Goal: Information Seeking & Learning: Learn about a topic

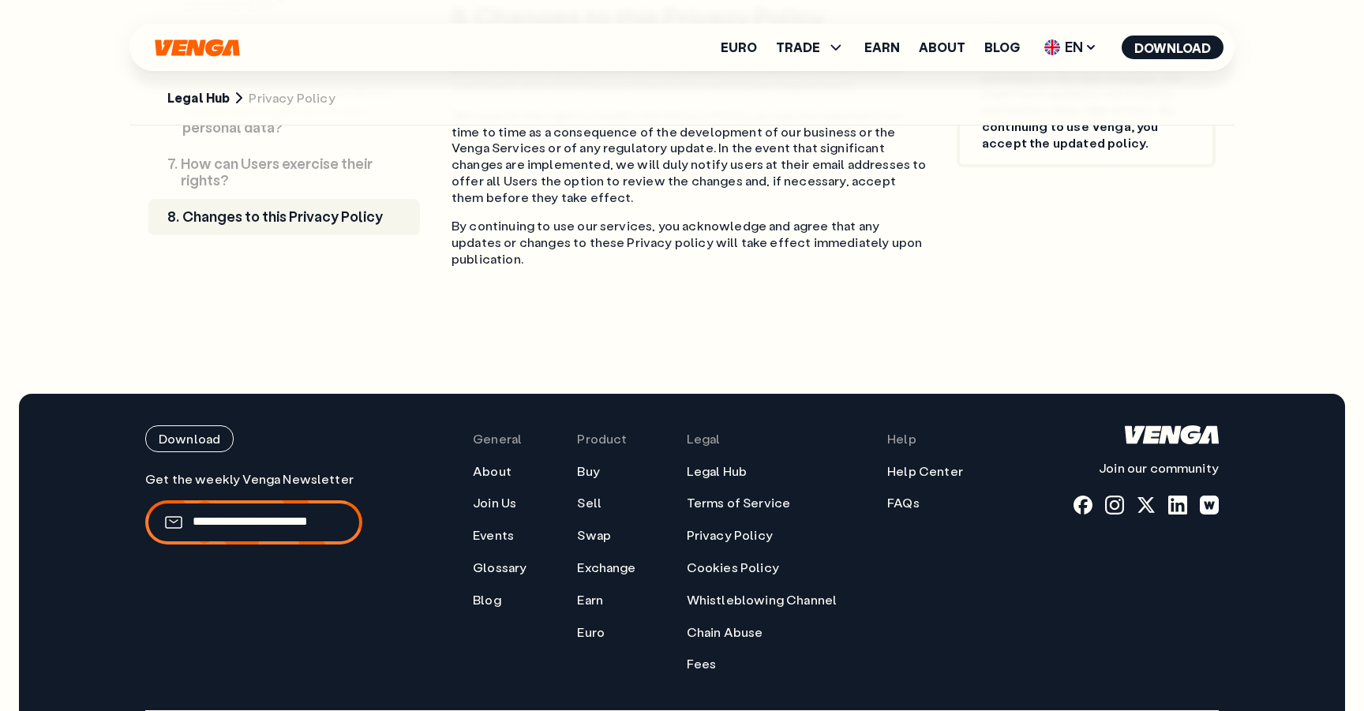
scroll to position [4790, 0]
